Goal: Information Seeking & Learning: Check status

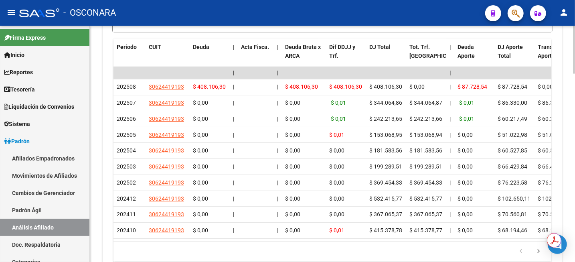
scroll to position [875, 0]
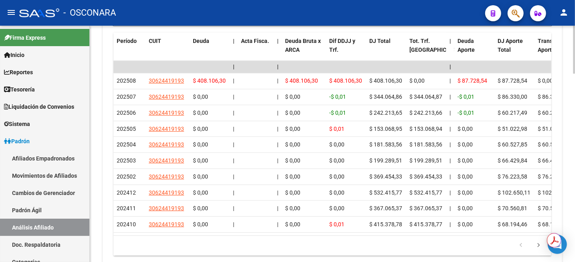
click at [575, 211] on div at bounding box center [574, 229] width 2 height 48
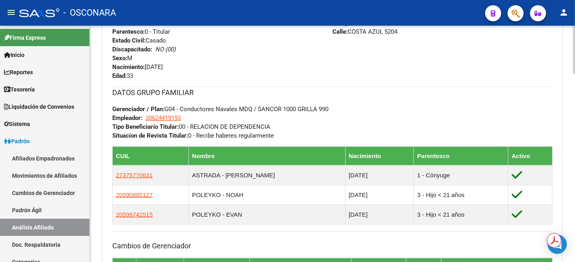
scroll to position [373, 0]
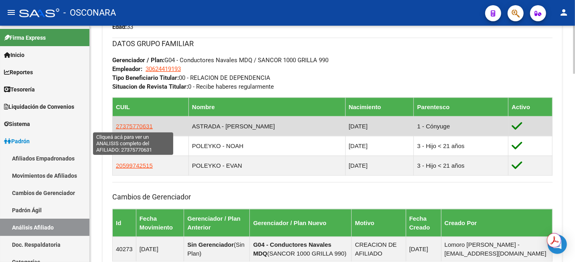
click at [140, 124] on span "27375770631" at bounding box center [134, 126] width 37 height 7
type textarea "27375770631"
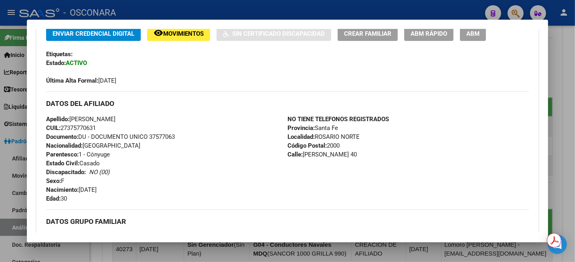
scroll to position [201, 0]
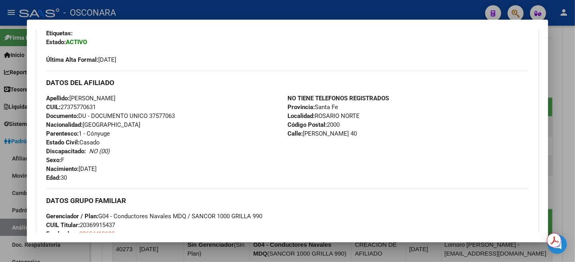
click at [565, 65] on div at bounding box center [287, 131] width 575 height 262
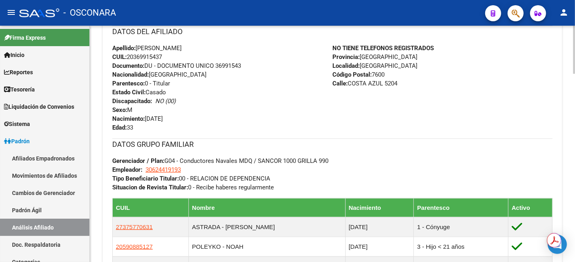
scroll to position [273, 0]
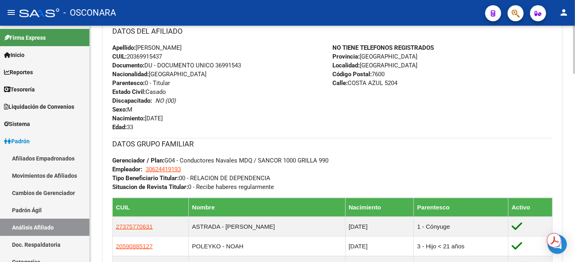
click at [145, 57] on span "CUIL: 20369915437" at bounding box center [137, 56] width 50 height 7
copy span "20369915437"
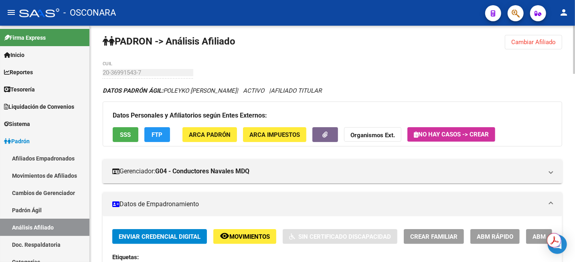
scroll to position [0, 0]
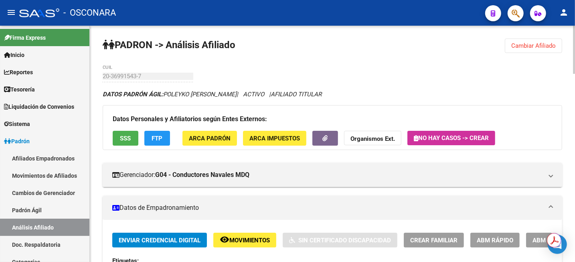
click at [539, 51] on button "Cambiar Afiliado" at bounding box center [533, 46] width 57 height 14
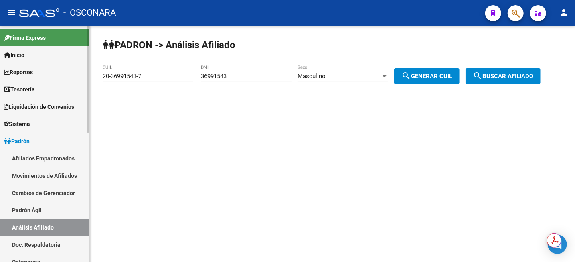
drag, startPoint x: 32, startPoint y: 207, endPoint x: 33, endPoint y: 223, distance: 15.7
click at [32, 207] on link "Padrón Ágil" at bounding box center [44, 209] width 89 height 17
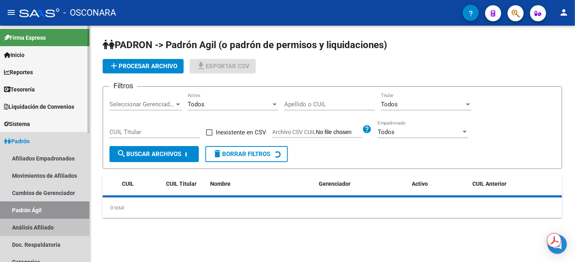
click at [33, 228] on link "Análisis Afiliado" at bounding box center [44, 227] width 89 height 17
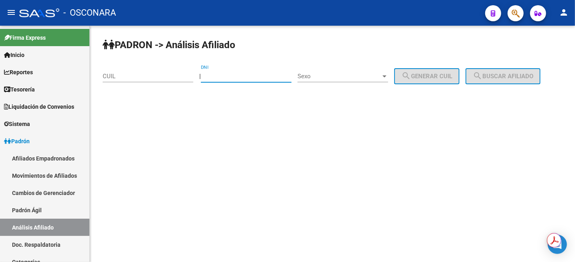
click at [232, 77] on input "DNI" at bounding box center [246, 76] width 91 height 7
type input "04543190"
click at [367, 71] on div "Sexo Sexo" at bounding box center [343, 73] width 91 height 17
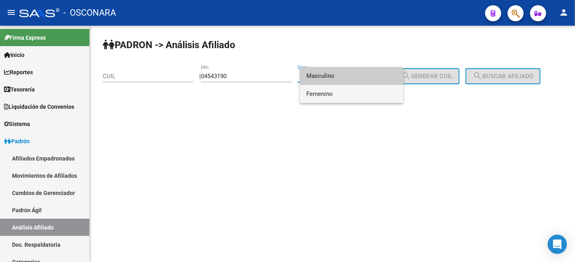
click at [348, 95] on span "Femenino" at bounding box center [352, 94] width 91 height 18
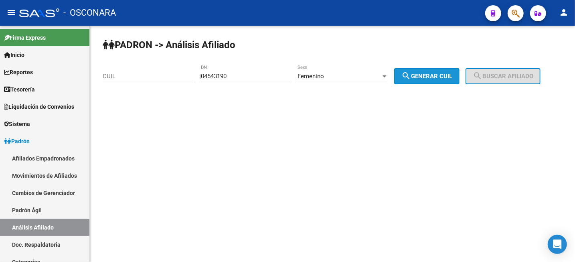
click at [411, 77] on mat-icon "search" at bounding box center [407, 76] width 10 height 10
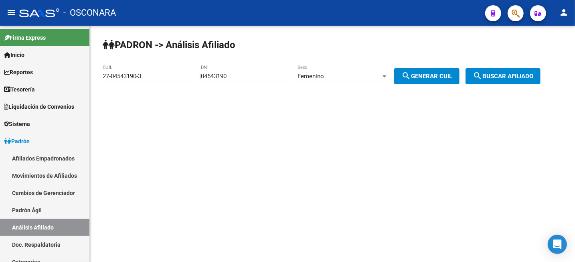
click at [499, 77] on span "search Buscar afiliado" at bounding box center [503, 76] width 61 height 7
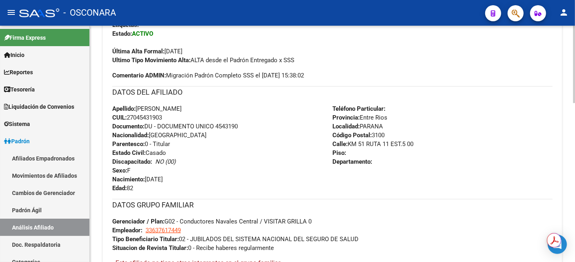
scroll to position [236, 0]
click at [153, 119] on span "CUIL: 27045431903" at bounding box center [137, 117] width 50 height 7
copy span "27045431903"
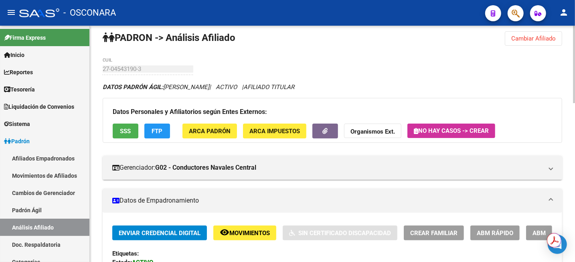
scroll to position [0, 0]
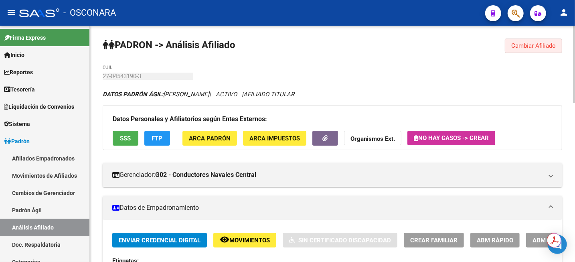
drag, startPoint x: 523, startPoint y: 44, endPoint x: 490, endPoint y: 50, distance: 34.2
click at [524, 44] on span "Cambiar Afiliado" at bounding box center [534, 45] width 45 height 7
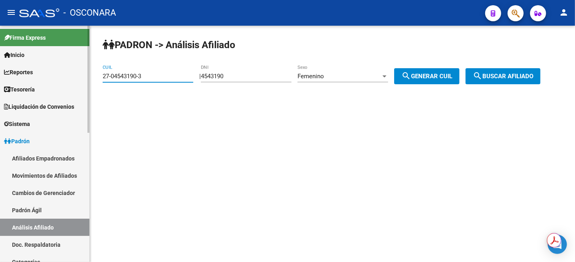
drag, startPoint x: 164, startPoint y: 79, endPoint x: 88, endPoint y: 84, distance: 76.4
click at [89, 84] on mat-sidenav-container "Firma Express Inicio Instructivos Contacto OS Reportes Tablero de Control Ingre…" at bounding box center [287, 144] width 575 height 236
paste input "3-30128806-9"
type input "23-30128806-9"
click at [483, 72] on mat-icon "search" at bounding box center [478, 76] width 10 height 10
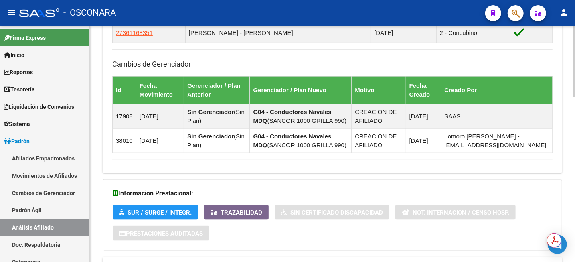
scroll to position [541, 0]
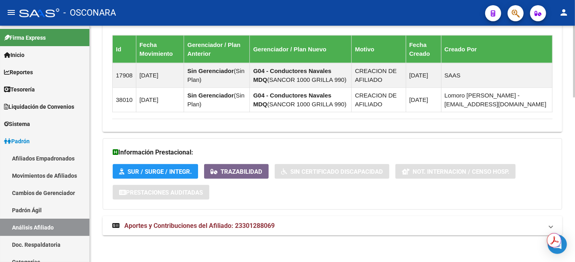
click at [247, 220] on mat-expansion-panel-header "Aportes y Contribuciones del Afiliado: 23301288069" at bounding box center [333, 225] width 460 height 19
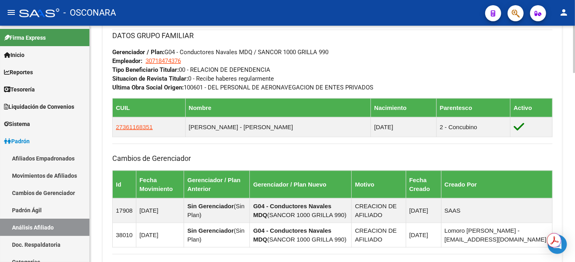
scroll to position [390, 0]
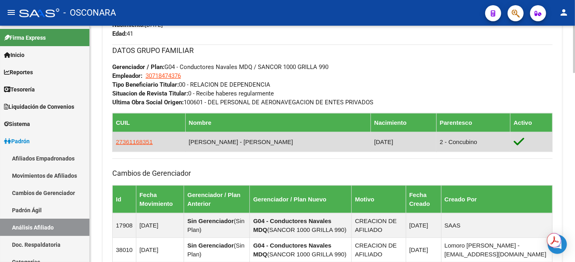
drag, startPoint x: 151, startPoint y: 142, endPoint x: 115, endPoint y: 143, distance: 36.1
click at [115, 143] on td "27361168351" at bounding box center [149, 142] width 73 height 20
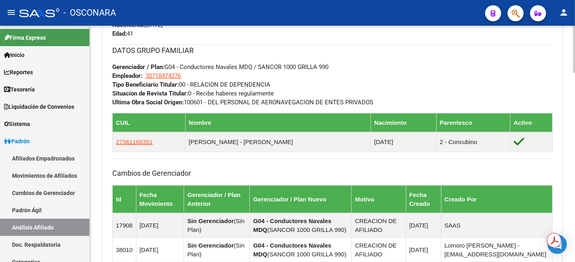
copy span "27361168351"
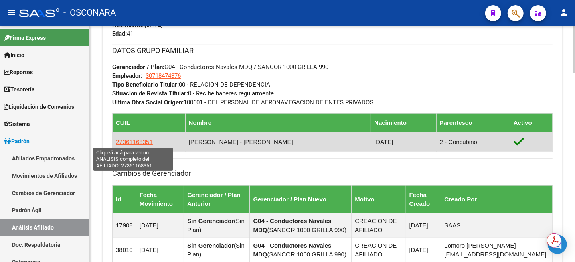
click at [134, 142] on span "27361168351" at bounding box center [134, 141] width 37 height 7
copy span "27361168351"
type textarea "27361168351"
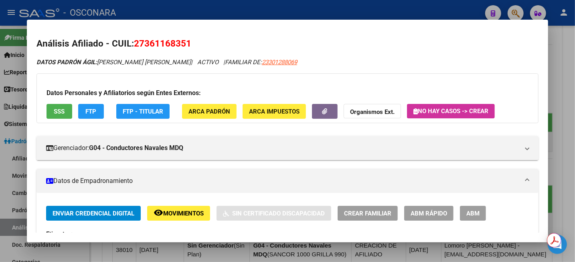
click at [61, 114] on span "SSS" at bounding box center [59, 111] width 11 height 7
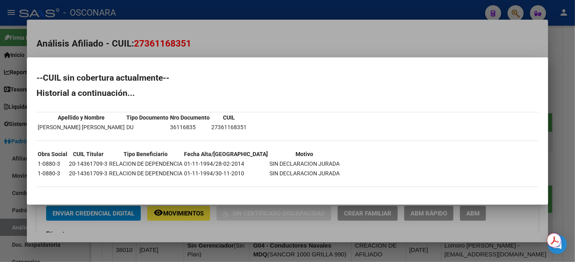
click at [569, 57] on div at bounding box center [287, 131] width 575 height 262
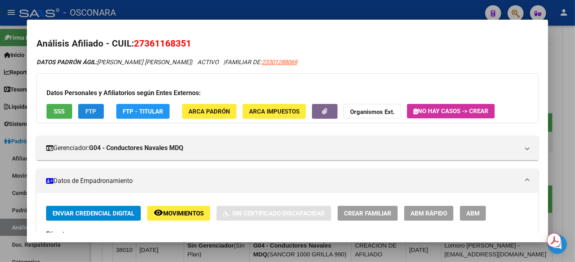
click at [92, 113] on span "FTP" at bounding box center [91, 111] width 11 height 7
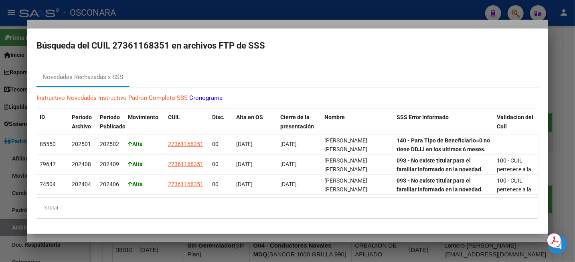
click at [569, 93] on div at bounding box center [287, 131] width 575 height 262
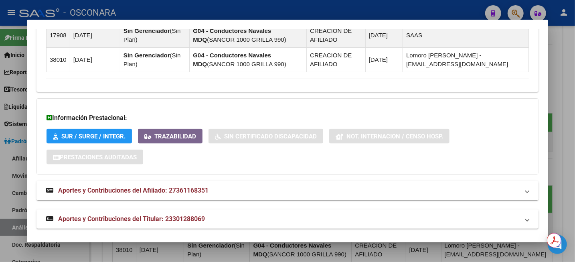
scroll to position [558, 0]
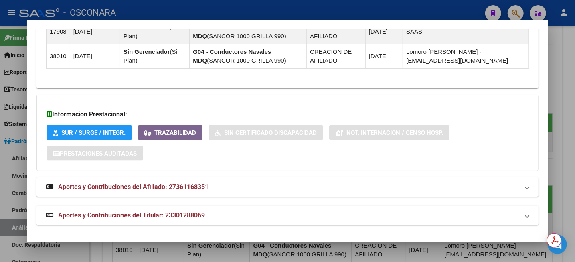
click at [147, 215] on span "Aportes y Contribuciones del Titular: 23301288069" at bounding box center [131, 215] width 147 height 8
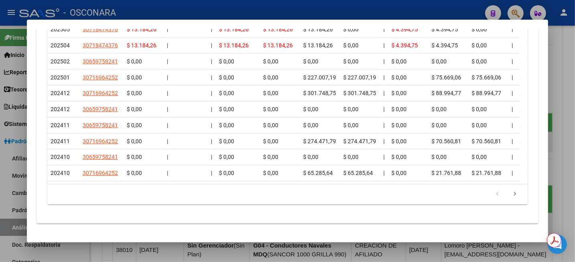
scroll to position [854, 0]
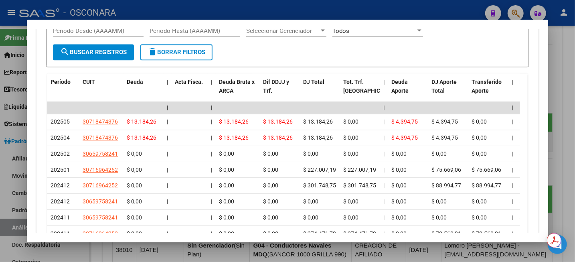
click at [559, 76] on div at bounding box center [287, 131] width 575 height 262
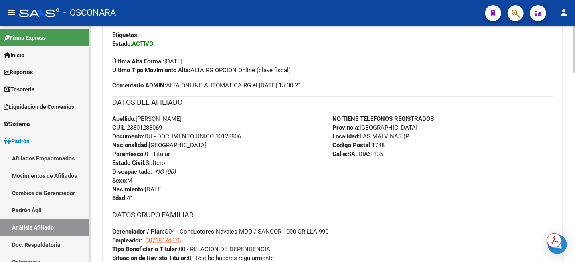
scroll to position [240, 0]
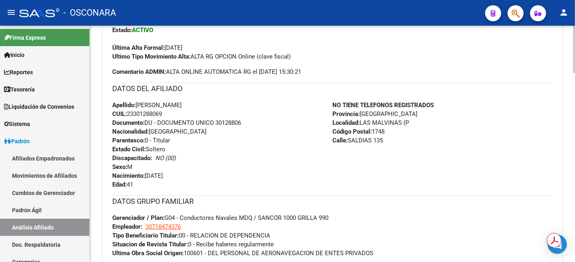
click at [138, 112] on span "CUIL: 23301288069" at bounding box center [137, 113] width 50 height 7
copy span "23301288069"
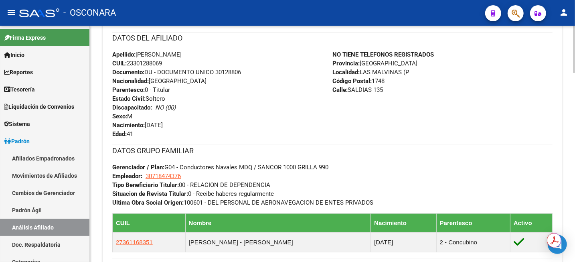
scroll to position [390, 0]
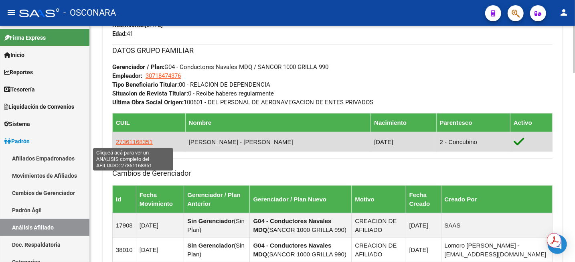
click at [134, 143] on span "27361168351" at bounding box center [134, 141] width 37 height 7
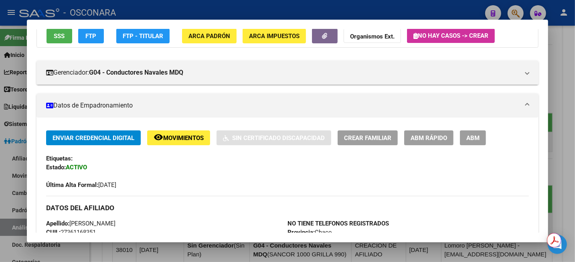
scroll to position [96, 0]
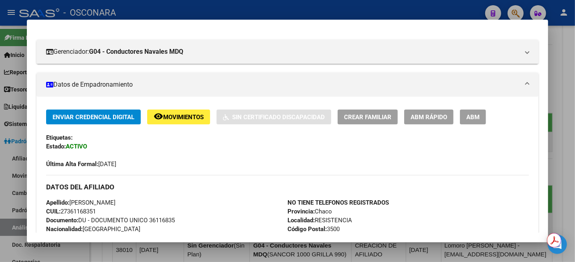
click at [562, 45] on div at bounding box center [287, 131] width 575 height 262
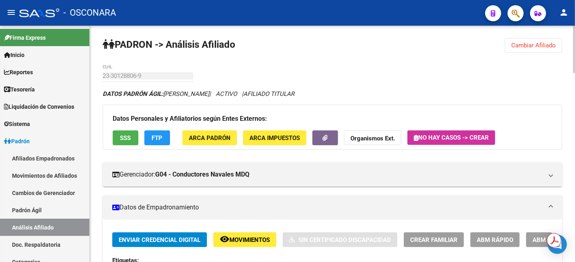
scroll to position [0, 0]
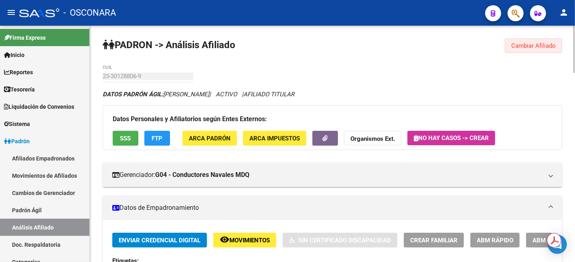
click at [527, 45] on span "Cambiar Afiliado" at bounding box center [534, 45] width 45 height 7
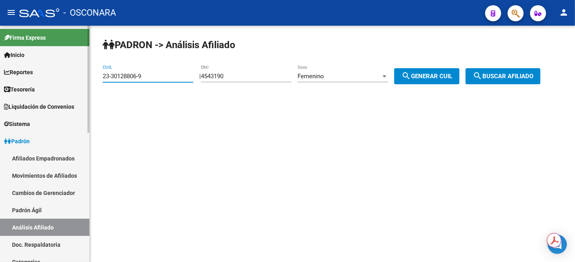
drag, startPoint x: 171, startPoint y: 79, endPoint x: 71, endPoint y: 79, distance: 99.9
click at [71, 79] on mat-sidenav-container "Firma Express Inicio Instructivos Contacto OS Reportes Tablero de Control Ingre…" at bounding box center [287, 144] width 575 height 236
paste input "0-32992572-3"
type input "20-32992572-3"
click at [501, 78] on span "search Buscar afiliado" at bounding box center [503, 76] width 61 height 7
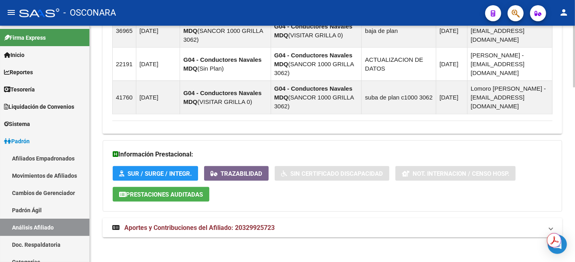
scroll to position [667, 0]
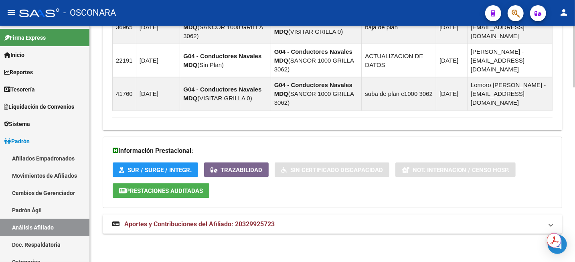
click at [224, 221] on span "Aportes y Contribuciones del Afiliado: 20329925723" at bounding box center [199, 224] width 150 height 8
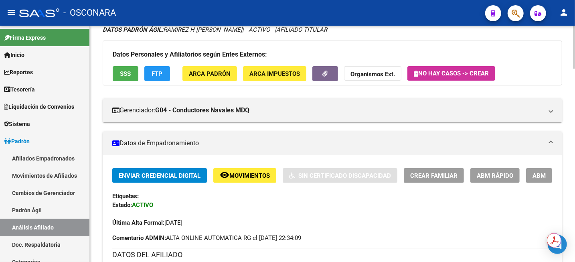
scroll to position [15, 0]
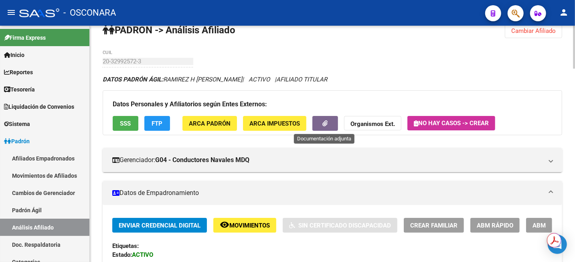
click at [328, 126] on button "button" at bounding box center [326, 123] width 26 height 15
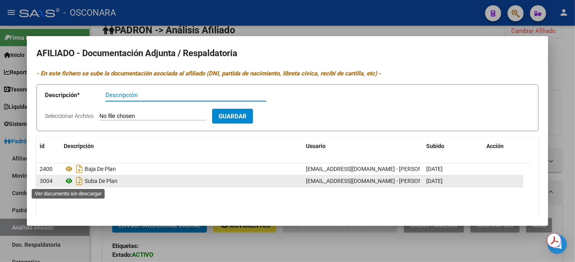
click at [67, 183] on icon at bounding box center [69, 181] width 10 height 10
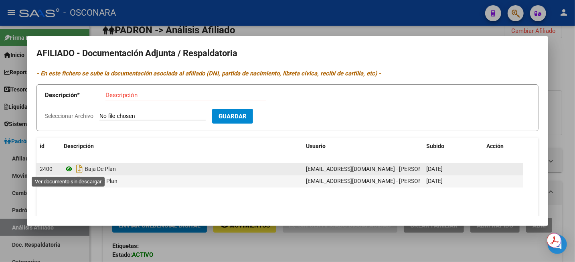
click at [67, 172] on icon at bounding box center [69, 169] width 10 height 10
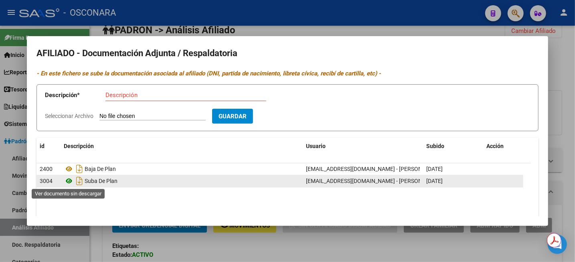
click at [69, 180] on icon at bounding box center [69, 181] width 10 height 10
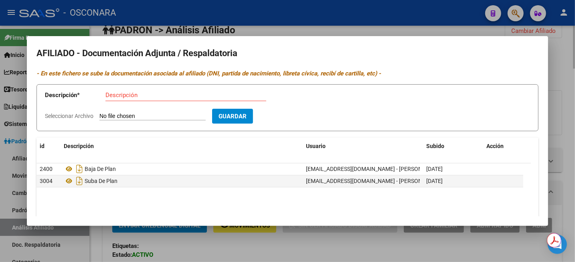
click at [575, 69] on div at bounding box center [287, 131] width 575 height 262
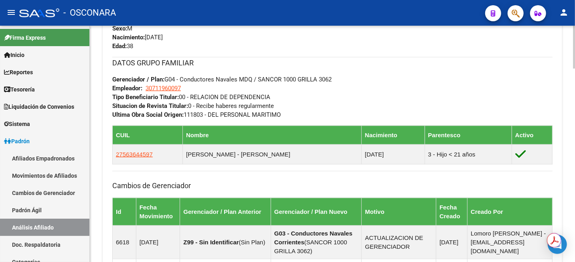
scroll to position [366, 0]
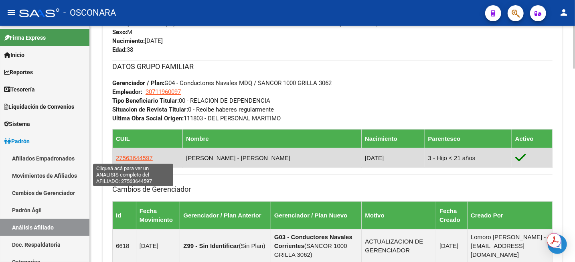
click at [135, 157] on span "27563644597" at bounding box center [134, 158] width 37 height 7
type textarea "27563644597"
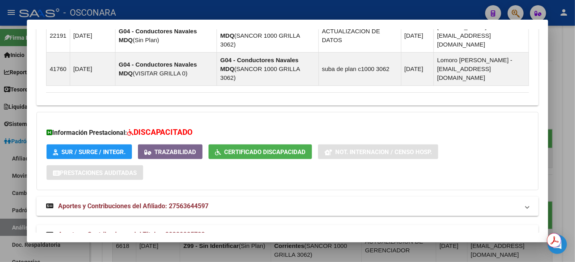
scroll to position [692, 0]
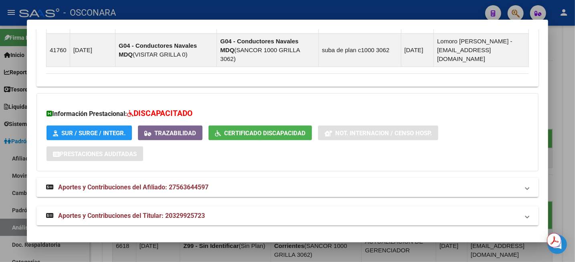
click at [248, 132] on span "Certificado Discapacidad" at bounding box center [264, 133] width 81 height 7
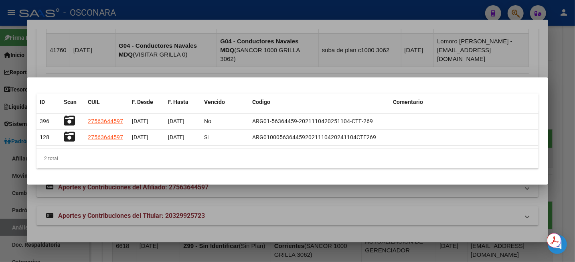
click at [563, 58] on div at bounding box center [287, 131] width 575 height 262
